Goal: Submit feedback/report problem

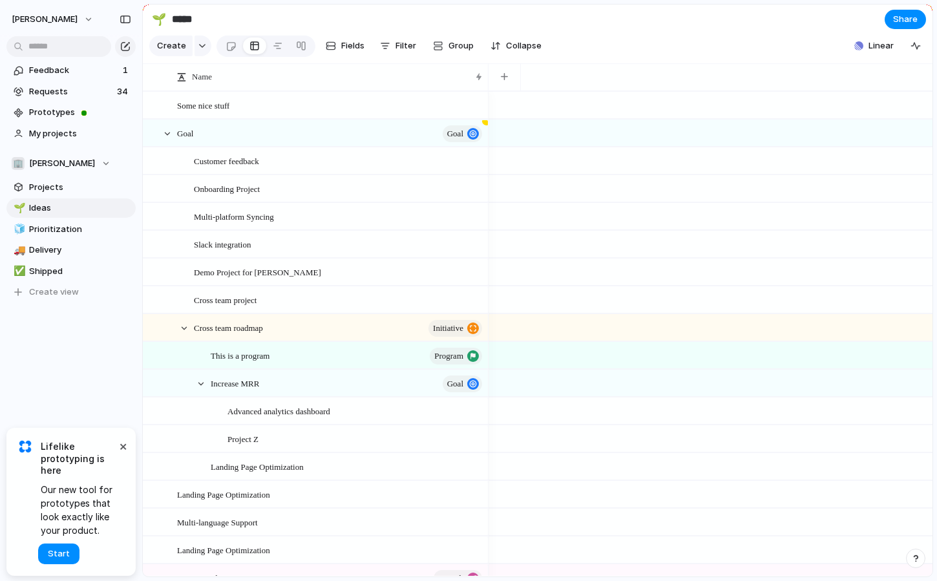
click at [655, 189] on div at bounding box center [710, 188] width 444 height 28
click at [618, 236] on div at bounding box center [710, 244] width 444 height 28
